Goal: Entertainment & Leisure: Consume media (video, audio)

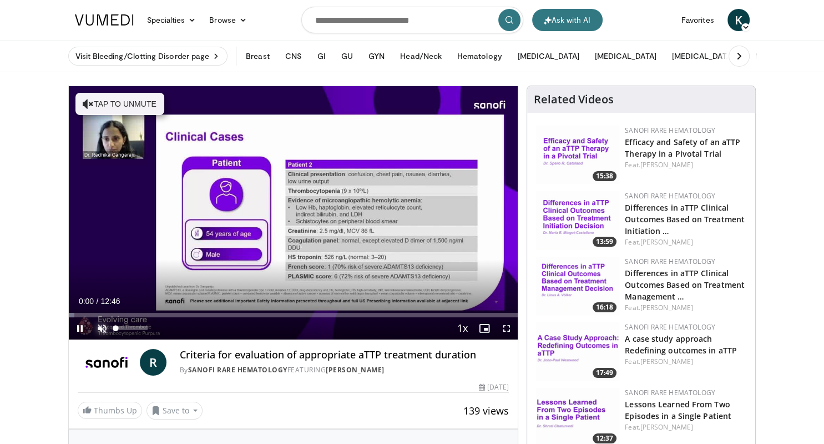
click at [100, 329] on span "Video Player" at bounding box center [102, 328] width 22 height 22
click at [505, 330] on span "Video Player" at bounding box center [507, 328] width 22 height 22
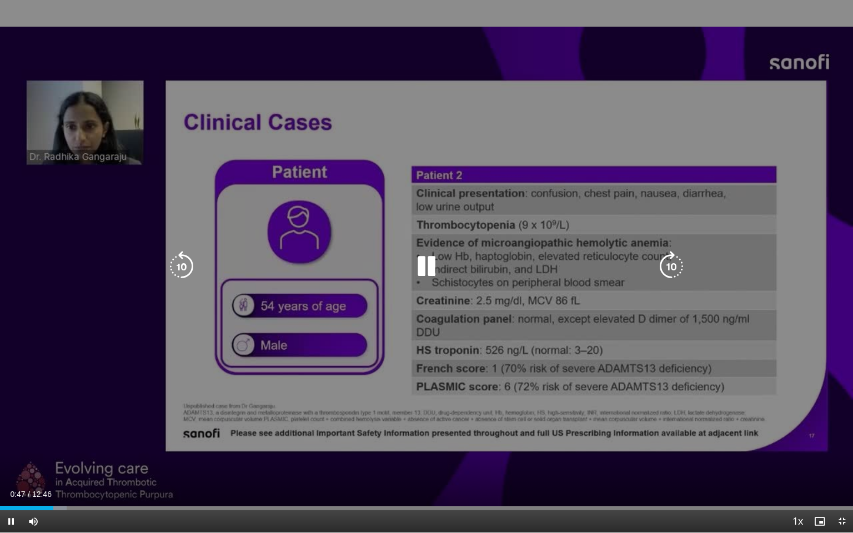
click at [365, 427] on div "10 seconds Tap to unmute" at bounding box center [426, 266] width 853 height 532
click at [419, 265] on icon "Video Player" at bounding box center [426, 266] width 31 height 31
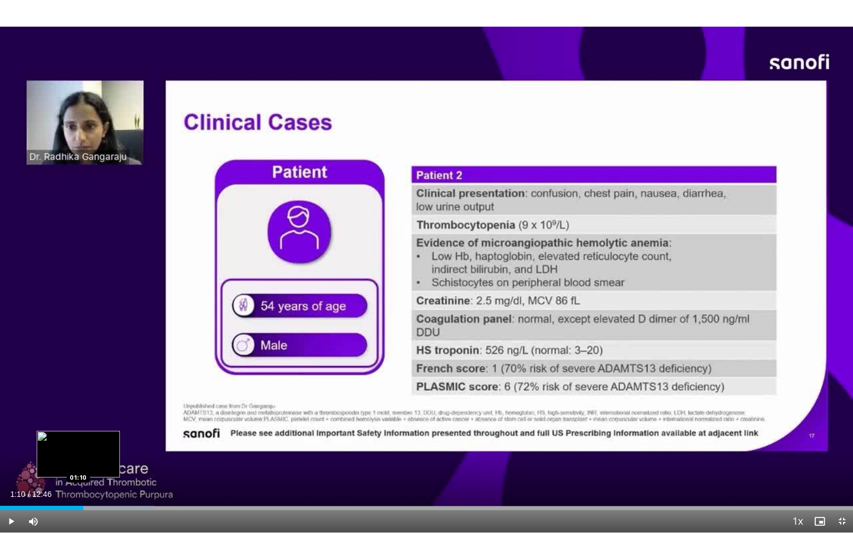
click at [78, 443] on div "01:14" at bounding box center [41, 508] width 83 height 4
click at [73, 443] on div "Loaded : 18.12% 01:05 01:05" at bounding box center [426, 508] width 853 height 4
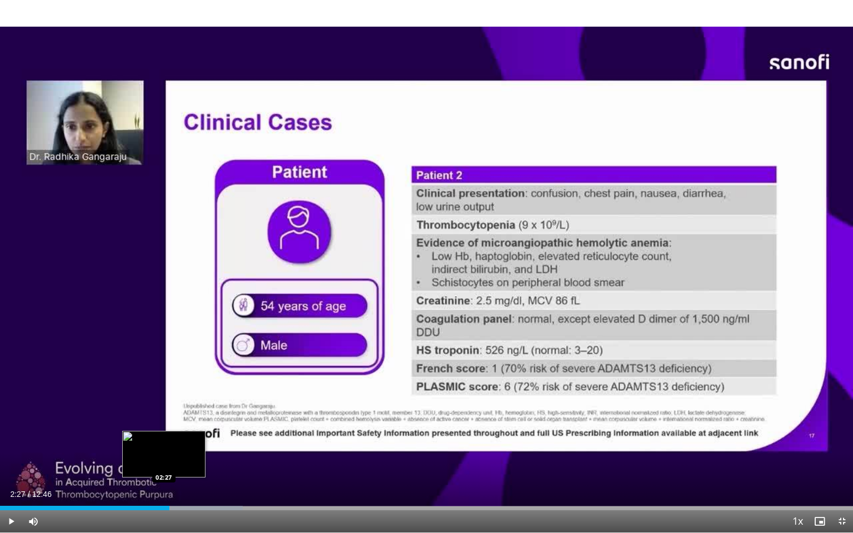
click at [164, 443] on div "Loaded : 28.48% 02:32 02:27" at bounding box center [426, 508] width 853 height 4
click at [154, 443] on div "Loaded : 28.48% 02:29 02:18" at bounding box center [426, 508] width 853 height 4
click at [152, 443] on div "02:24" at bounding box center [80, 508] width 160 height 4
click at [148, 443] on div "Loaded : 28.48% 02:19 02:12" at bounding box center [426, 505] width 853 height 11
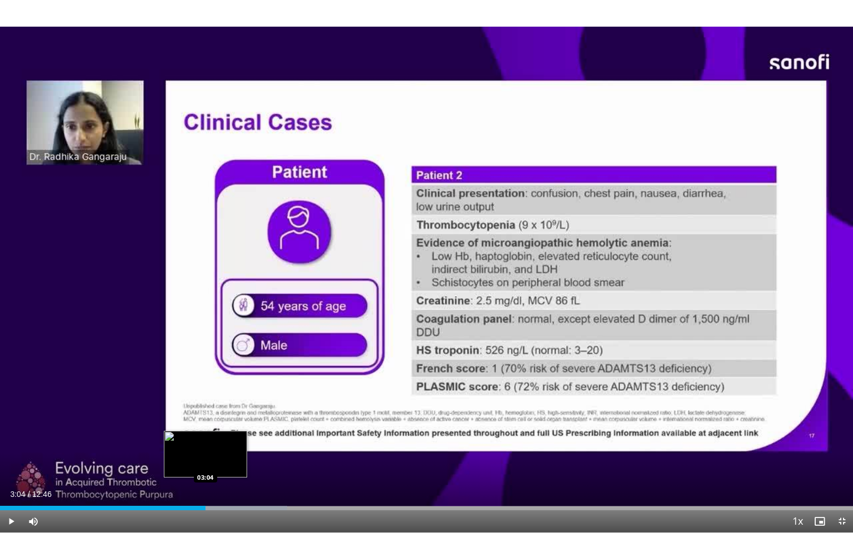
click at [205, 443] on div "03:04" at bounding box center [102, 508] width 205 height 4
click at [207, 443] on div "03:06" at bounding box center [103, 508] width 207 height 4
click at [13, 443] on span "Video Player" at bounding box center [11, 521] width 22 height 22
click at [12, 443] on span "Video Player" at bounding box center [11, 521] width 22 height 22
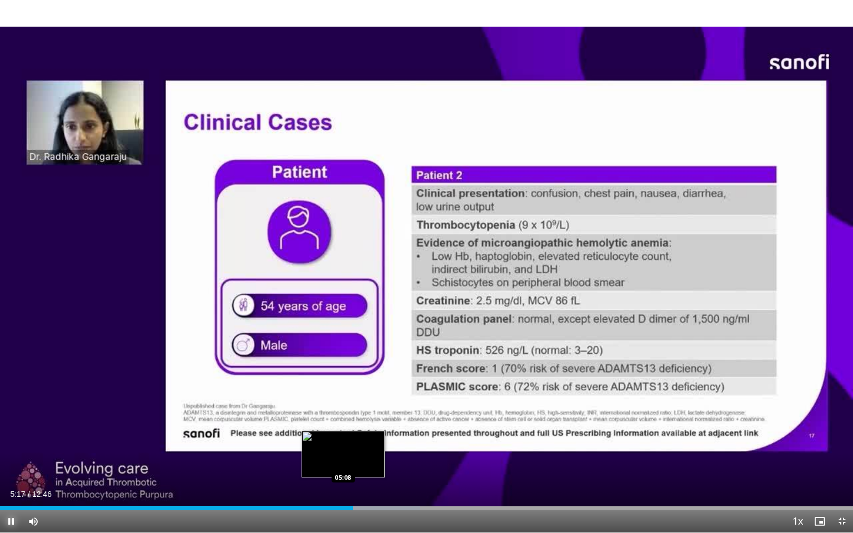
click at [343, 443] on div "Loaded : 49.20% 05:17 05:08" at bounding box center [426, 508] width 853 height 4
click at [329, 443] on div "Loaded : 49.65% 04:55 04:55" at bounding box center [426, 505] width 853 height 11
click at [315, 443] on video-js "**********" at bounding box center [426, 266] width 853 height 533
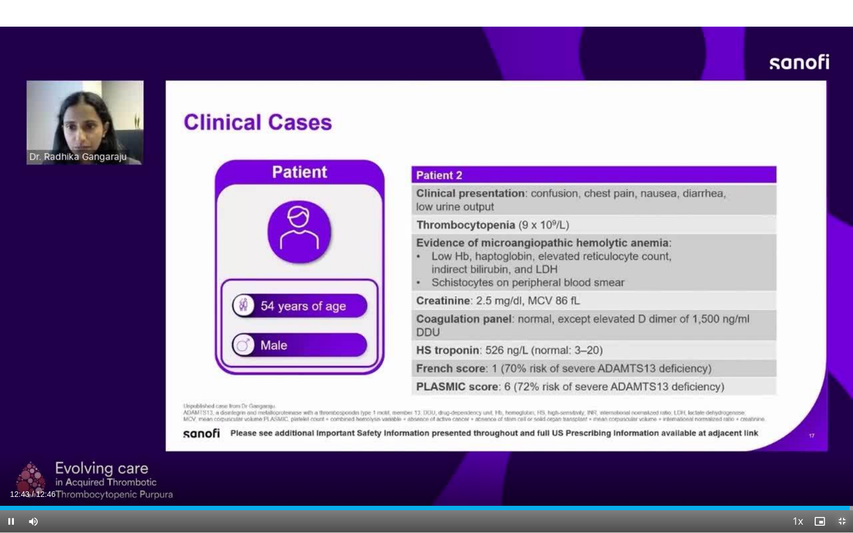
click at [824, 443] on span "Video Player" at bounding box center [842, 521] width 22 height 22
